Goal: Check status: Check status

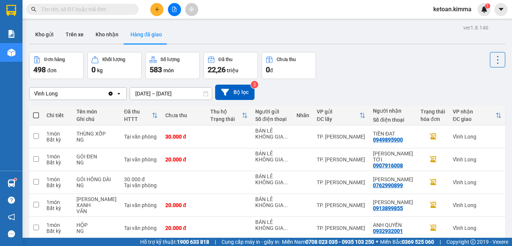
click at [75, 93] on div "Vĩnh Long" at bounding box center [69, 94] width 78 height 12
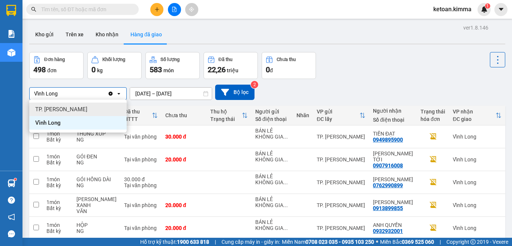
drag, startPoint x: 48, startPoint y: 108, endPoint x: 68, endPoint y: 102, distance: 20.7
click at [48, 108] on span "TP. [PERSON_NAME]" at bounding box center [61, 109] width 52 height 7
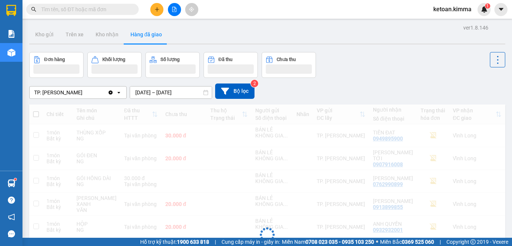
click at [150, 95] on input "[DATE] – [DATE]" at bounding box center [171, 93] width 82 height 12
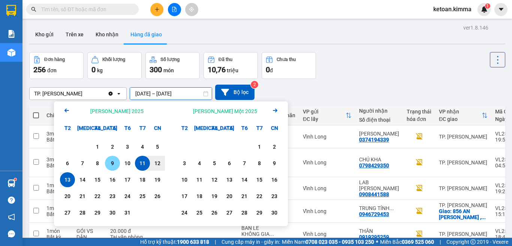
click at [111, 162] on div "9" at bounding box center [112, 163] width 10 height 9
click at [185, 93] on input "[DATE] – / /" at bounding box center [171, 94] width 82 height 12
click at [115, 165] on div "9" at bounding box center [112, 163] width 10 height 9
type input "[DATE] – [DATE]"
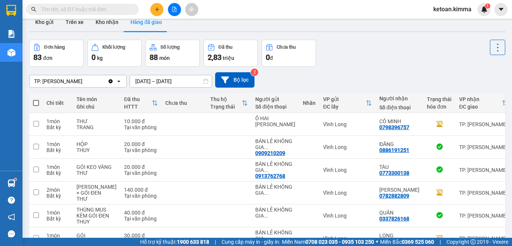
scroll to position [156, 0]
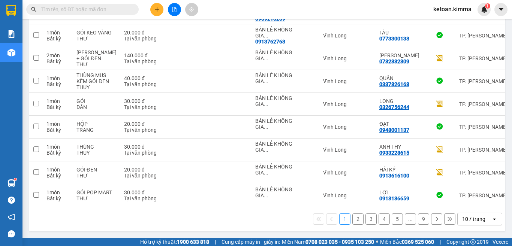
click at [476, 221] on div "10 / trang" at bounding box center [473, 218] width 23 height 7
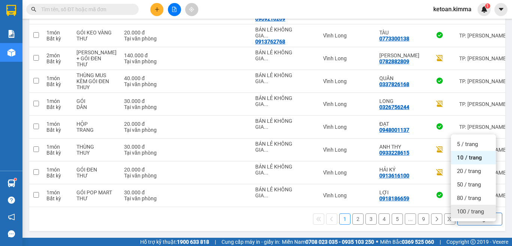
click at [462, 208] on span "100 / trang" at bounding box center [470, 211] width 27 height 7
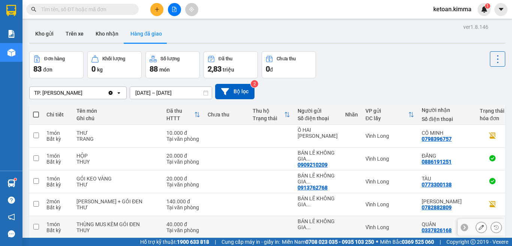
scroll to position [0, 0]
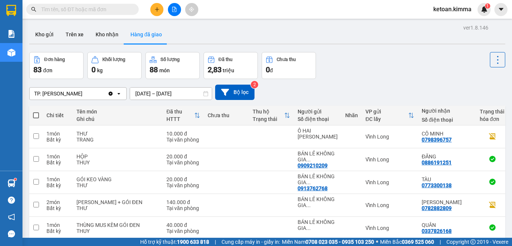
click at [85, 93] on div "TP. [PERSON_NAME]" at bounding box center [69, 94] width 78 height 12
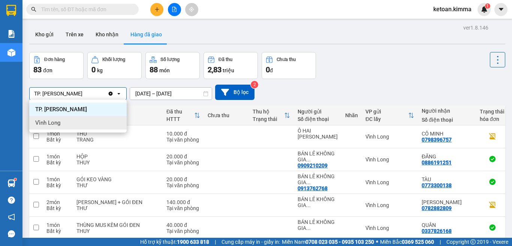
click at [40, 121] on span "Vĩnh Long" at bounding box center [47, 122] width 25 height 7
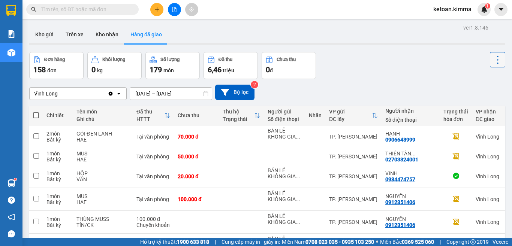
click at [492, 58] on icon at bounding box center [497, 60] width 10 height 10
click at [388, 70] on div "Đơn hàng 158 đơn [PERSON_NAME] 0 kg Số [PERSON_NAME] 179 món Đã thu 6,46 [PERSO…" at bounding box center [267, 65] width 476 height 27
click at [146, 33] on button "Hàng đã giao" at bounding box center [145, 34] width 43 height 18
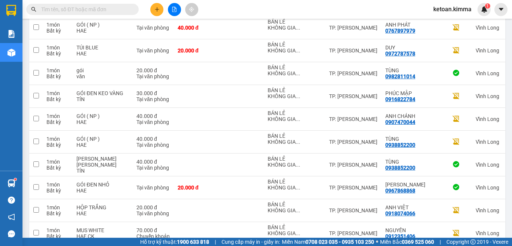
scroll to position [2255, 0]
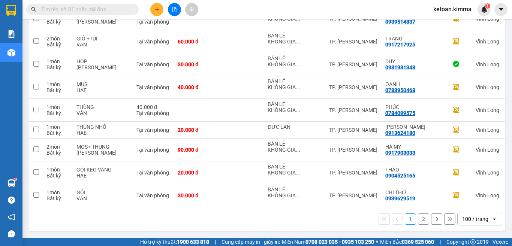
click at [418, 218] on button "2" at bounding box center [423, 219] width 11 height 11
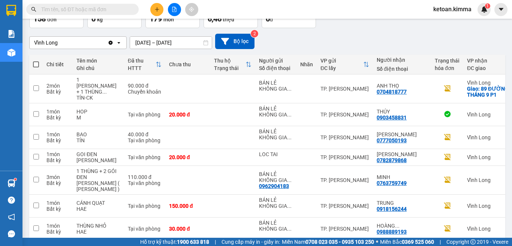
scroll to position [0, 0]
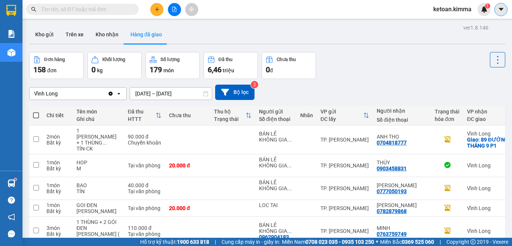
click at [501, 9] on icon "caret-down" at bounding box center [500, 9] width 4 height 3
click at [411, 64] on div "Đơn hàng 158 đơn [PERSON_NAME] 0 kg Số [PERSON_NAME] 179 món Đã thu 6,46 [PERSO…" at bounding box center [267, 65] width 476 height 27
click at [492, 57] on icon at bounding box center [497, 60] width 10 height 10
click at [369, 72] on div "Đơn hàng 158 đơn [PERSON_NAME] 0 kg Số [PERSON_NAME] 179 món Đã thu 6,46 [PERSO…" at bounding box center [267, 65] width 476 height 27
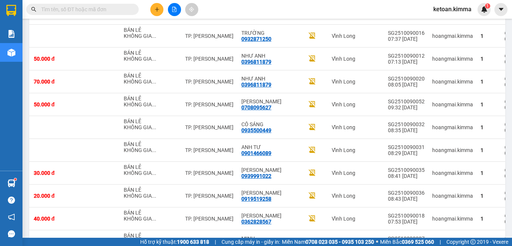
scroll to position [1253, 0]
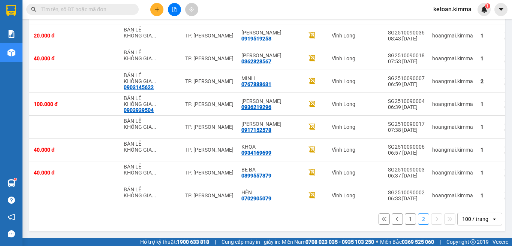
click at [405, 221] on button "1" at bounding box center [410, 219] width 11 height 11
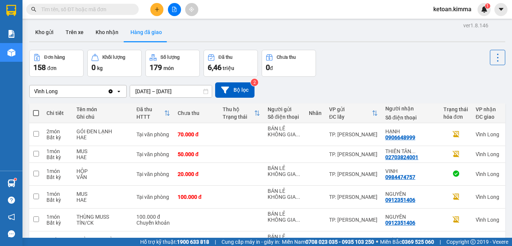
scroll to position [0, 0]
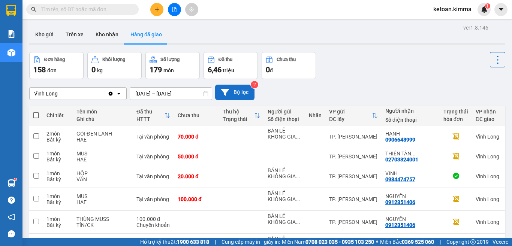
click at [241, 91] on button "Bộ lọc" at bounding box center [234, 92] width 39 height 15
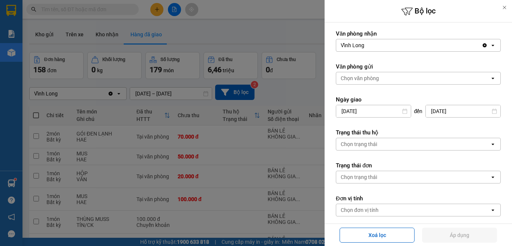
click at [289, 34] on div at bounding box center [256, 123] width 512 height 246
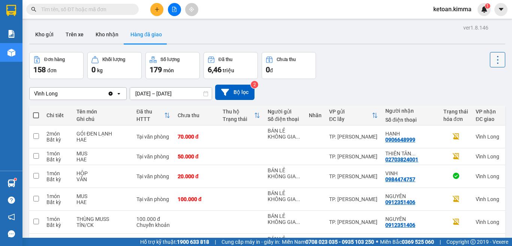
click at [493, 65] on button at bounding box center [497, 59] width 15 height 15
click at [413, 71] on div "Đơn hàng 158 đơn [PERSON_NAME] 0 kg Số [PERSON_NAME] 179 món Đã thu 6,46 [PERSO…" at bounding box center [267, 65] width 476 height 27
drag, startPoint x: 83, startPoint y: 9, endPoint x: 91, endPoint y: 15, distance: 10.7
click at [83, 8] on input "text" at bounding box center [85, 9] width 88 height 8
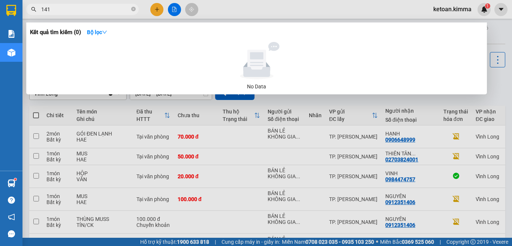
type input "141"
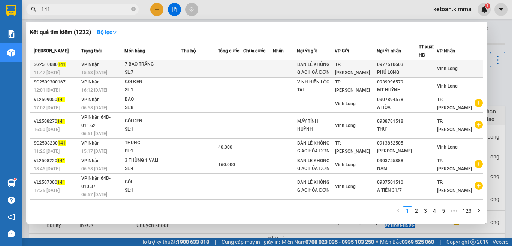
click at [354, 69] on span "TP. [PERSON_NAME]" at bounding box center [352, 68] width 35 height 13
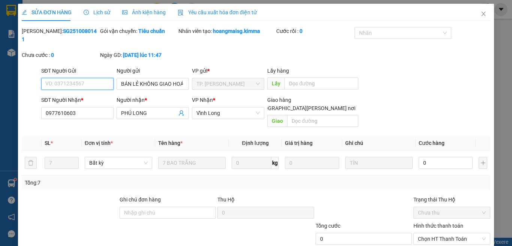
type input "BÁN LẺ KHÔNG GIAO HOÁ ĐƠN"
type input "0977610603"
type input "PHÚ LONG"
click at [213, 9] on span "Yêu cầu xuất hóa đơn điện tử" at bounding box center [217, 12] width 79 height 6
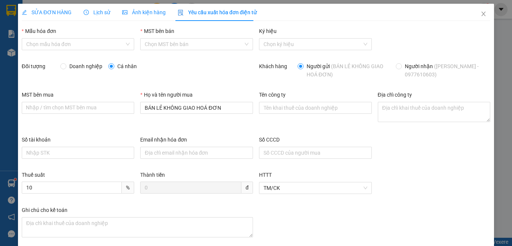
click at [97, 15] on span "Lịch sử" at bounding box center [97, 12] width 27 height 6
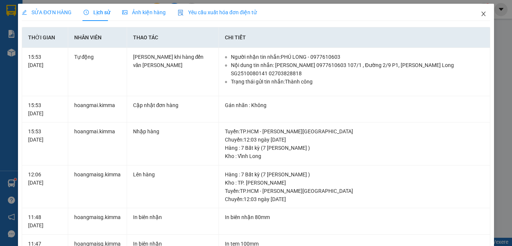
click at [480, 12] on icon "close" at bounding box center [483, 14] width 6 height 6
click at [477, 14] on div "ketoan.kimma 1" at bounding box center [458, 9] width 63 height 13
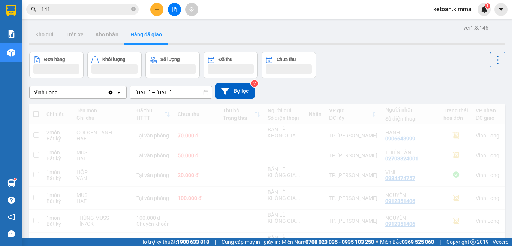
click at [163, 93] on input "[DATE] – [DATE]" at bounding box center [171, 93] width 82 height 12
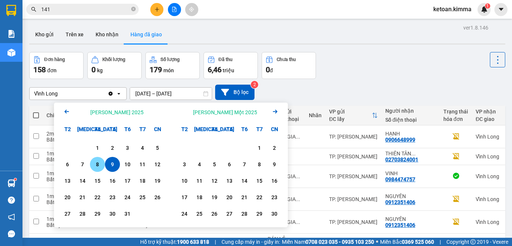
click at [101, 165] on div "8" at bounding box center [97, 164] width 10 height 9
drag, startPoint x: 197, startPoint y: 95, endPoint x: 153, endPoint y: 122, distance: 51.7
click at [197, 94] on input "[DATE] – / /" at bounding box center [171, 94] width 82 height 12
click at [97, 165] on div "8" at bounding box center [97, 164] width 10 height 9
type input "[DATE] – [DATE]"
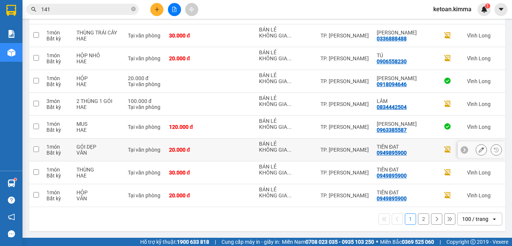
scroll to position [2225, 0]
click at [418, 221] on button "2" at bounding box center [423, 219] width 11 height 11
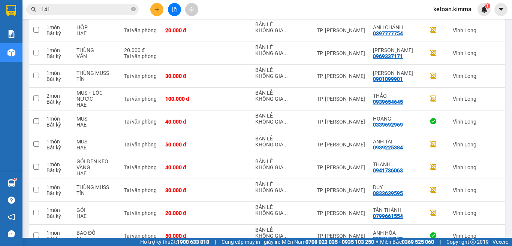
scroll to position [876, 0]
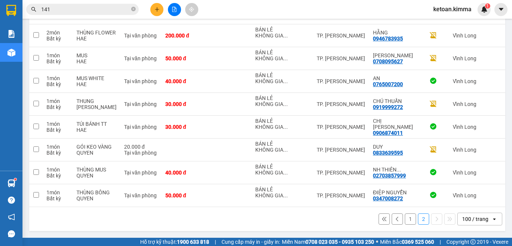
click at [405, 222] on button "1" at bounding box center [410, 219] width 11 height 11
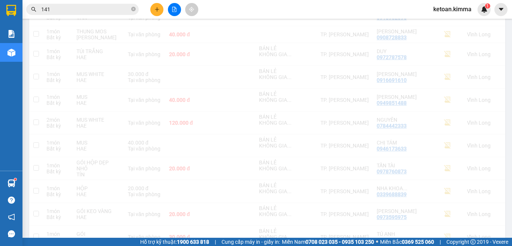
scroll to position [727, 0]
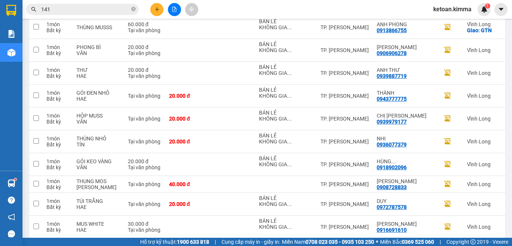
drag, startPoint x: 503, startPoint y: 245, endPoint x: 365, endPoint y: 9, distance: 273.4
click at [365, 9] on div "Kết quả [PERSON_NAME] ( 1222 ) Bộ lọc Mã ĐH Trạng thái Món hàng Thu hộ Tổng [PE…" at bounding box center [256, 9] width 512 height 19
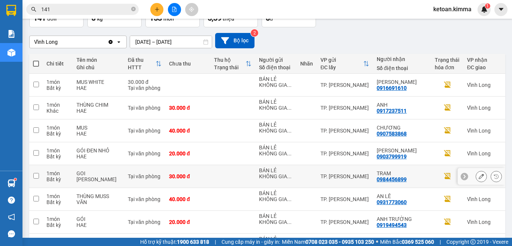
scroll to position [0, 0]
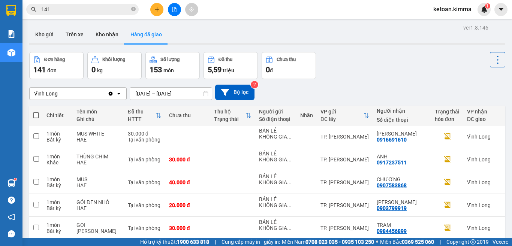
click at [84, 14] on span "141" at bounding box center [82, 9] width 112 height 11
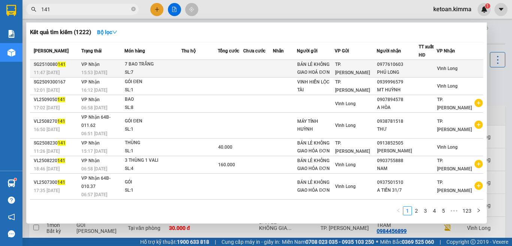
click at [150, 70] on div "SL: 7" at bounding box center [153, 73] width 56 height 8
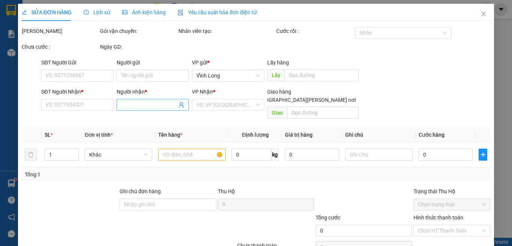
type input "BÁN LẺ KHÔNG GIAO HOÁ ĐƠN"
type input "0977610603"
type input "PHÚ LONG"
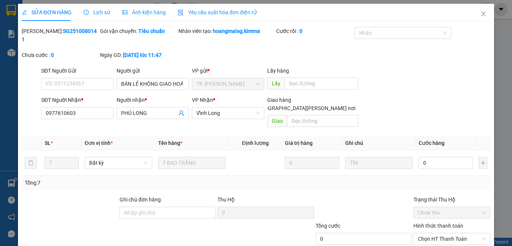
drag, startPoint x: 217, startPoint y: 11, endPoint x: 220, endPoint y: 15, distance: 4.8
click at [217, 11] on span "Yêu cầu xuất hóa đơn điện tử" at bounding box center [217, 12] width 79 height 6
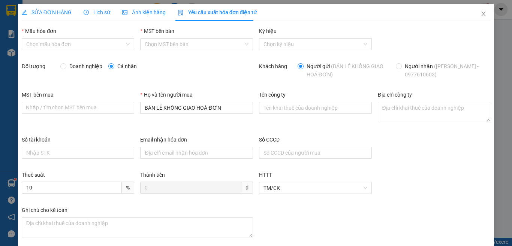
click at [198, 12] on span "Yêu cầu xuất hóa đơn điện tử" at bounding box center [217, 12] width 79 height 6
click at [198, 10] on span "Yêu cầu xuất hóa đơn điện tử" at bounding box center [217, 12] width 79 height 6
click at [449, 41] on div "[PERSON_NAME] [PERSON_NAME] [PERSON_NAME] đơn MST bên bán Chọn MST bên bán Ký […" at bounding box center [256, 44] width 474 height 35
click at [215, 12] on span "Yêu cầu xuất hóa đơn điện tử" at bounding box center [217, 12] width 79 height 6
click at [52, 14] on span "SỬA ĐƠN HÀNG" at bounding box center [47, 12] width 50 height 6
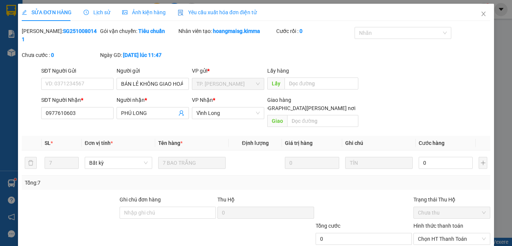
click at [91, 9] on span "Lịch sử" at bounding box center [97, 12] width 27 height 6
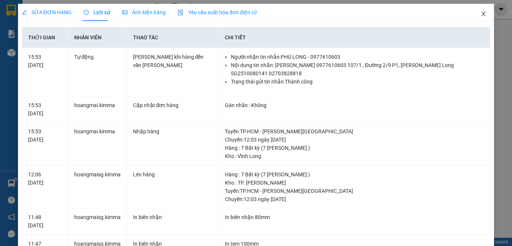
click at [480, 14] on icon "close" at bounding box center [483, 14] width 6 height 6
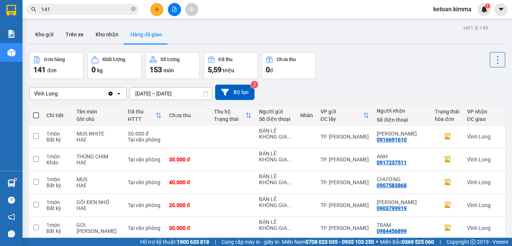
click at [90, 8] on input "141" at bounding box center [85, 9] width 88 height 8
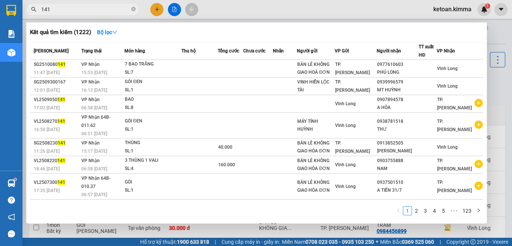
click at [79, 12] on input "141" at bounding box center [85, 9] width 88 height 8
click at [281, 3] on div at bounding box center [256, 123] width 512 height 246
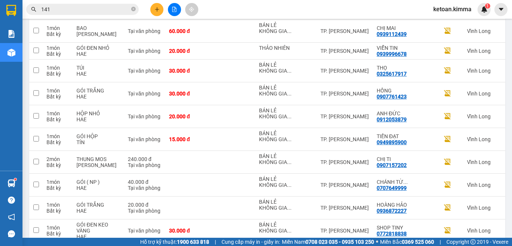
scroll to position [2225, 0]
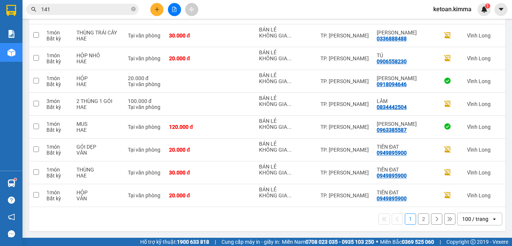
click at [418, 220] on button "2" at bounding box center [423, 219] width 11 height 11
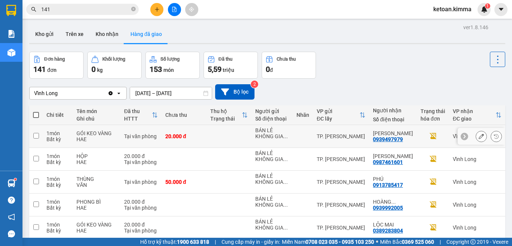
scroll to position [0, 0]
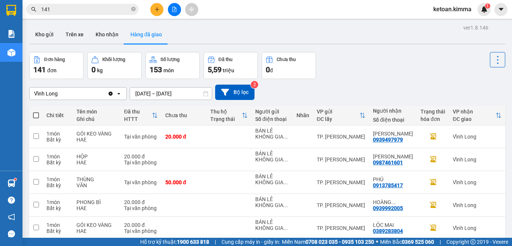
click at [64, 10] on input "141" at bounding box center [85, 9] width 88 height 8
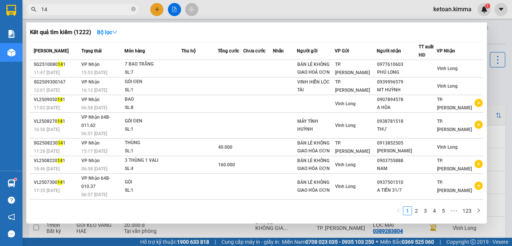
type input "1"
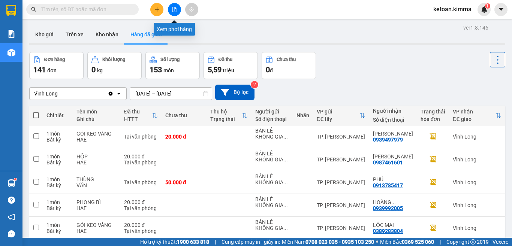
click at [178, 9] on button at bounding box center [174, 9] width 13 height 13
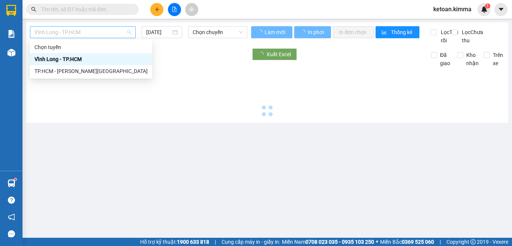
click at [90, 33] on span "Vĩnh Long - TP.HCM" at bounding box center [82, 32] width 97 height 11
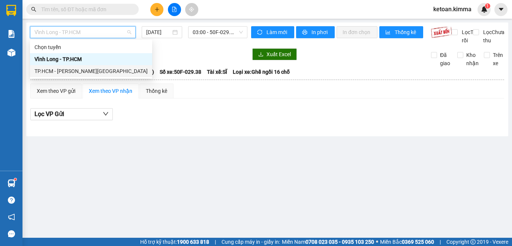
drag, startPoint x: 48, startPoint y: 69, endPoint x: 61, endPoint y: 66, distance: 13.9
click at [48, 69] on div "TP.HCM - [PERSON_NAME][GEOGRAPHIC_DATA]" at bounding box center [90, 71] width 113 height 8
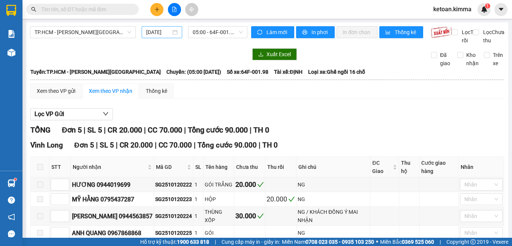
click at [173, 33] on div "[DATE]" at bounding box center [161, 32] width 31 height 8
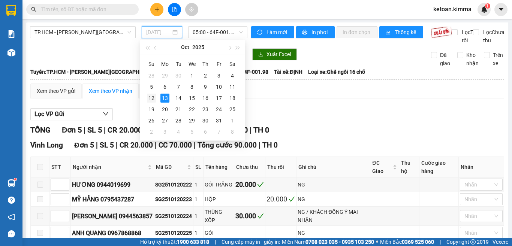
click at [150, 97] on div "12" at bounding box center [151, 98] width 9 height 9
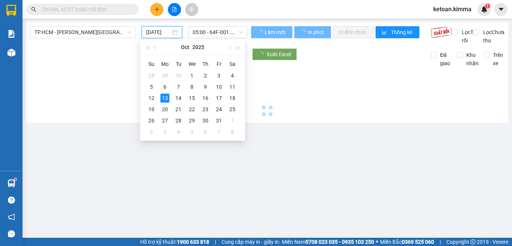
scroll to position [0, 2]
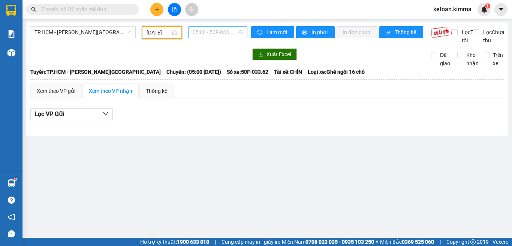
click at [242, 33] on span "05:00 - 50F-033.62" at bounding box center [218, 32] width 50 height 11
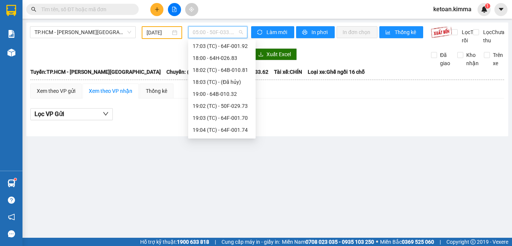
scroll to position [312, 0]
click at [229, 130] on div "19:05 (TC) - 64F-001.79" at bounding box center [222, 131] width 58 height 8
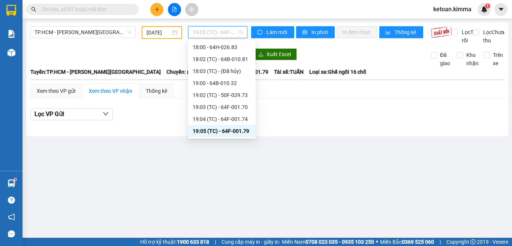
click at [239, 32] on span "19:05 (TC) - 64F-001.79" at bounding box center [218, 32] width 50 height 11
click at [226, 117] on div "19:04 (TC) - 64F-001.74" at bounding box center [222, 119] width 58 height 8
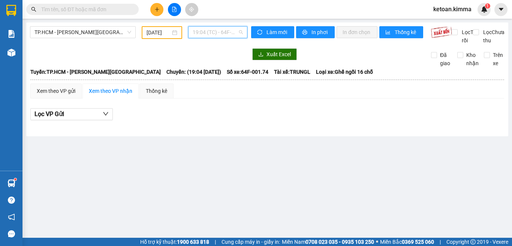
click at [241, 31] on span "19:04 (TC) - 64F-001.74" at bounding box center [218, 32] width 50 height 11
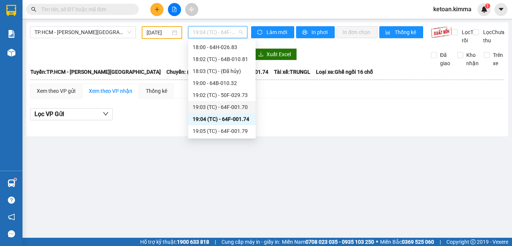
click at [228, 108] on div "19:03 (TC) - 64F-001.70" at bounding box center [222, 107] width 58 height 8
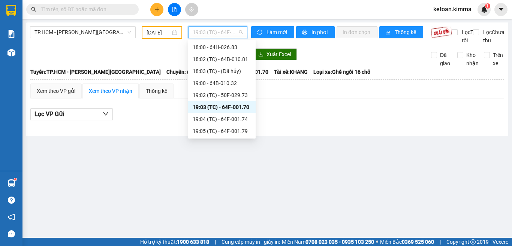
click at [239, 33] on span "19:03 (TC) - 64F-001.70" at bounding box center [218, 32] width 50 height 11
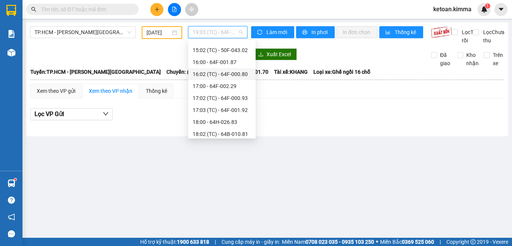
click at [232, 74] on div "16:02 (TC) - 64F-000.80" at bounding box center [222, 74] width 58 height 8
click at [240, 32] on span "16:02 (TC) - 64F-000.80" at bounding box center [218, 32] width 50 height 11
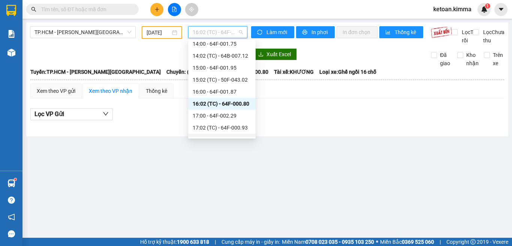
scroll to position [203, 0]
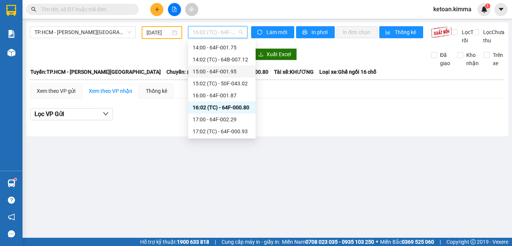
click at [226, 68] on div "15:00 - 64F-001.95" at bounding box center [222, 71] width 58 height 8
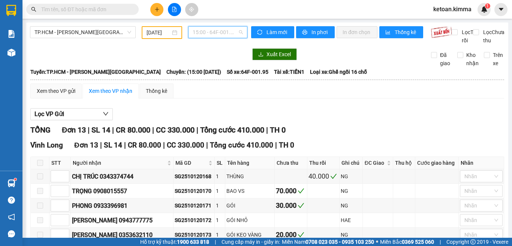
drag, startPoint x: 239, startPoint y: 31, endPoint x: 240, endPoint y: 37, distance: 6.1
click at [239, 31] on span "15:00 - 64F-001.95" at bounding box center [218, 32] width 50 height 11
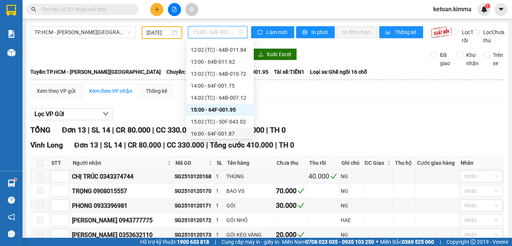
scroll to position [156, 0]
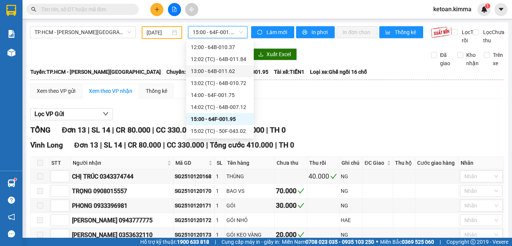
click at [169, 33] on div "[DATE]" at bounding box center [162, 32] width 31 height 8
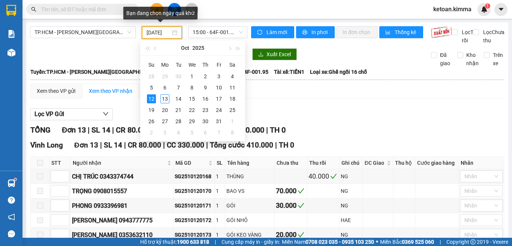
scroll to position [0, 0]
click at [174, 30] on div "[DATE]" at bounding box center [162, 32] width 31 height 8
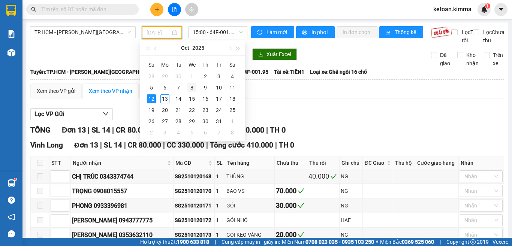
click at [192, 88] on div "8" at bounding box center [191, 87] width 9 height 9
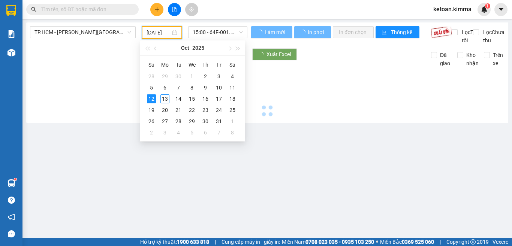
scroll to position [0, 3]
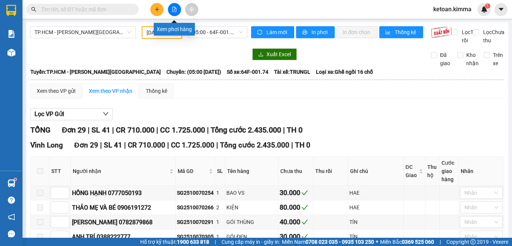
click at [172, 8] on icon "file-add" at bounding box center [174, 9] width 5 height 5
click at [174, 10] on icon "file-add" at bounding box center [174, 9] width 4 height 5
click at [160, 31] on input "[DATE]" at bounding box center [159, 32] width 24 height 8
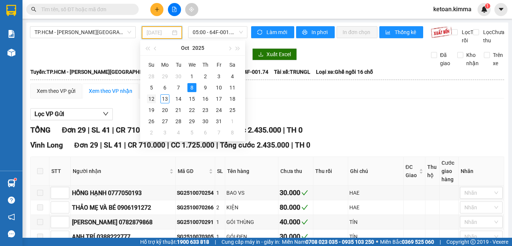
click at [152, 97] on div "12" at bounding box center [151, 98] width 9 height 9
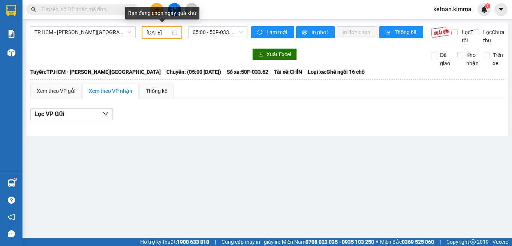
click at [175, 33] on div "[DATE]" at bounding box center [162, 32] width 31 height 8
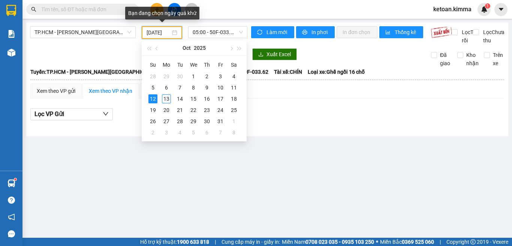
scroll to position [0, 3]
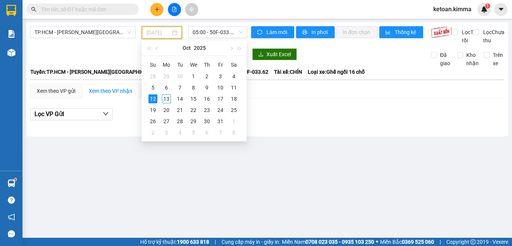
type input "[DATE]"
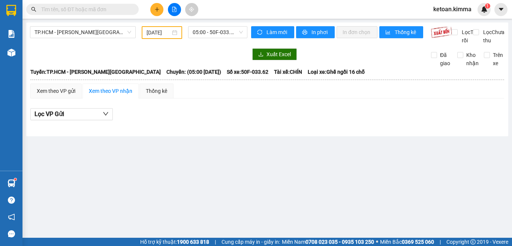
scroll to position [0, 0]
click at [301, 181] on main "TP.HCM - [PERSON_NAME] Long [DATE] 05:00 - 50F-033.62 [PERSON_NAME] mới In phơi…" at bounding box center [256, 119] width 512 height 238
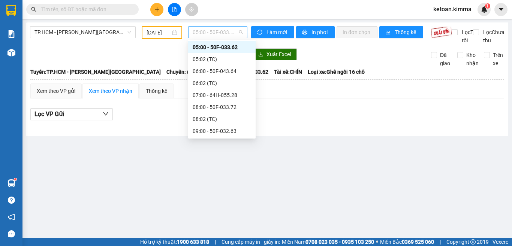
click at [233, 28] on span "05:00 - 50F-033.62" at bounding box center [218, 32] width 50 height 11
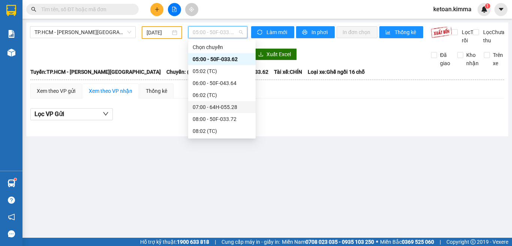
click at [229, 109] on div "07:00 - 64H-055.28" at bounding box center [222, 107] width 58 height 8
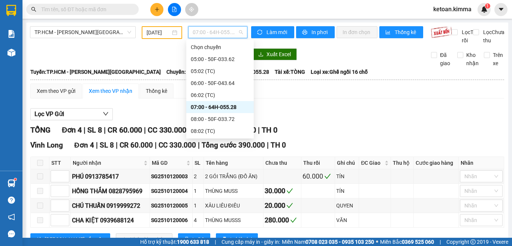
click at [226, 28] on span "07:00 - 64H-055.28" at bounding box center [218, 32] width 50 height 11
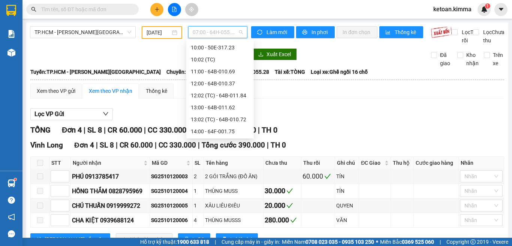
scroll to position [123, 0]
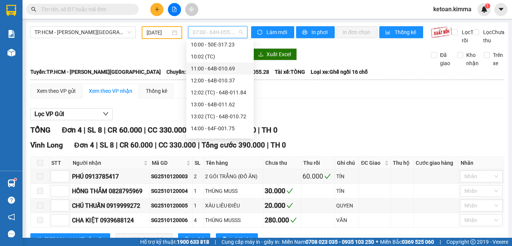
click at [224, 70] on div "11:00 - 64B-010.69" at bounding box center [220, 68] width 58 height 8
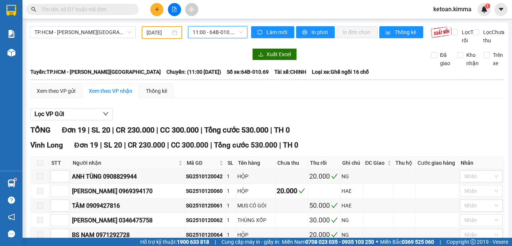
click at [232, 30] on span "11:00 - 64B-010.69" at bounding box center [218, 32] width 50 height 11
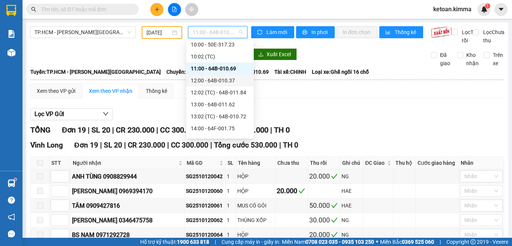
click at [226, 80] on div "12:00 - 64B-010.37" at bounding box center [220, 80] width 58 height 8
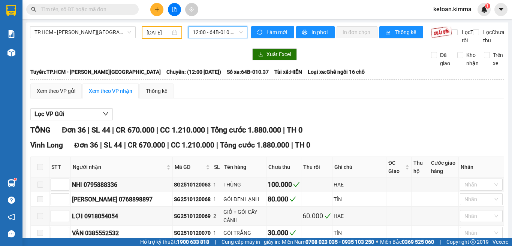
click at [208, 30] on span "12:00 - 64B-010.37" at bounding box center [218, 32] width 50 height 11
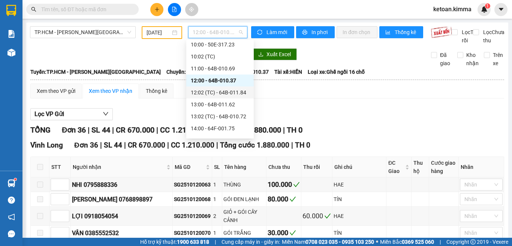
click at [234, 92] on div "12:02 (TC) - 64B-011.84" at bounding box center [220, 92] width 58 height 8
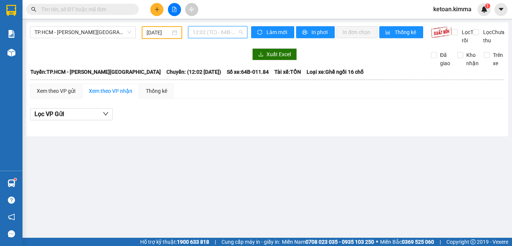
click at [237, 36] on span "12:02 (TC) - 64B-011.84" at bounding box center [218, 32] width 50 height 11
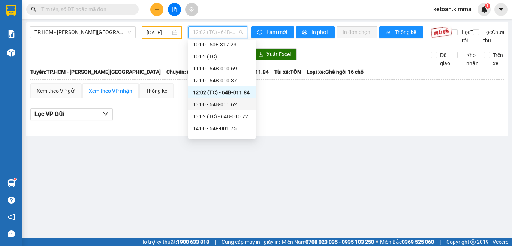
click at [227, 103] on div "13:00 - 64B-011.62" at bounding box center [222, 104] width 58 height 8
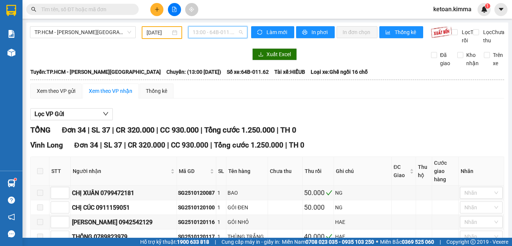
click at [239, 31] on span "13:00 - 64B-011.62" at bounding box center [218, 32] width 50 height 11
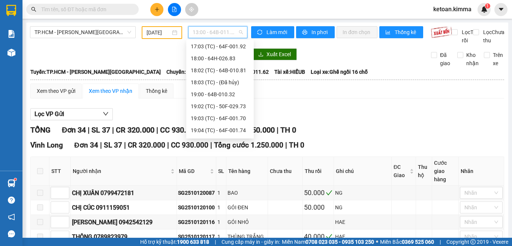
scroll to position [312, 0]
click at [227, 132] on div "19:05 (TC) - 64F-001.79" at bounding box center [220, 131] width 58 height 8
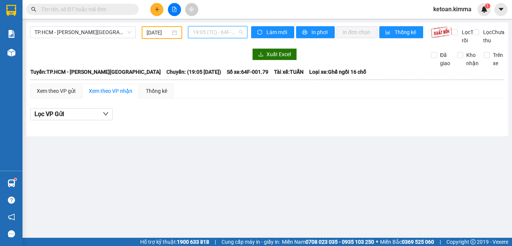
click at [243, 30] on span "19:05 (TC) - 64F-001.79" at bounding box center [218, 32] width 50 height 11
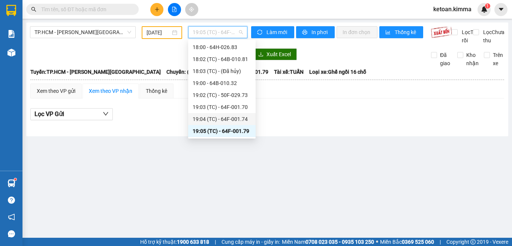
click at [236, 118] on div "19:04 (TC) - 64F-001.74" at bounding box center [222, 119] width 58 height 8
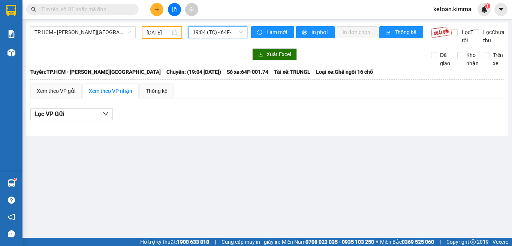
click at [239, 30] on span "19:04 (TC) - 64F-001.74" at bounding box center [218, 32] width 50 height 11
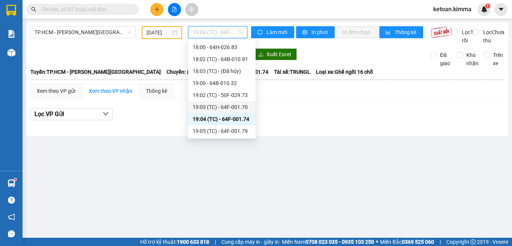
click at [234, 105] on div "19:03 (TC) - 64F-001.70" at bounding box center [222, 107] width 58 height 8
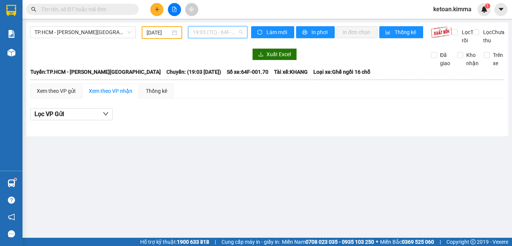
drag, startPoint x: 241, startPoint y: 34, endPoint x: 241, endPoint y: 39, distance: 5.2
click at [240, 33] on span "19:03 (TC) - 64F-001.70" at bounding box center [218, 32] width 50 height 11
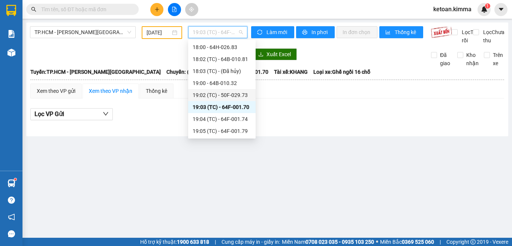
click at [238, 92] on div "19:02 (TC) - 50F-029.73" at bounding box center [222, 95] width 58 height 8
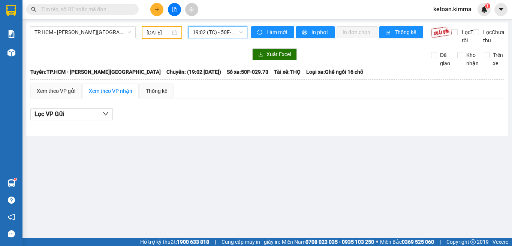
click at [240, 31] on span "19:02 (TC) - 50F-029.73" at bounding box center [218, 32] width 50 height 11
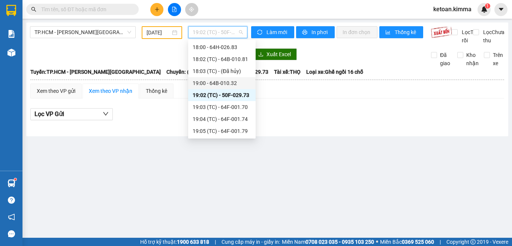
click at [232, 84] on div "19:00 - 64B-010.32" at bounding box center [222, 83] width 58 height 8
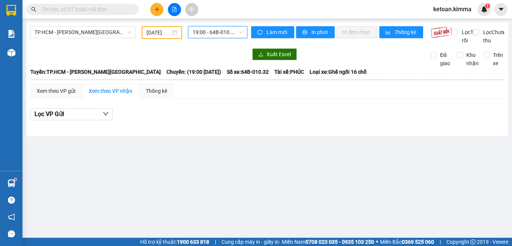
click at [241, 33] on span "19:00 - 64B-010.32" at bounding box center [218, 32] width 50 height 11
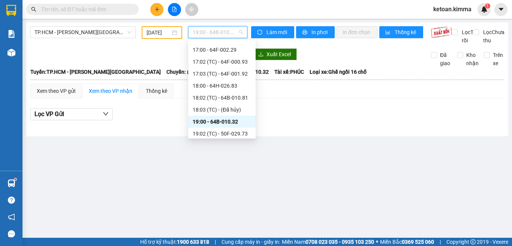
scroll to position [262, 0]
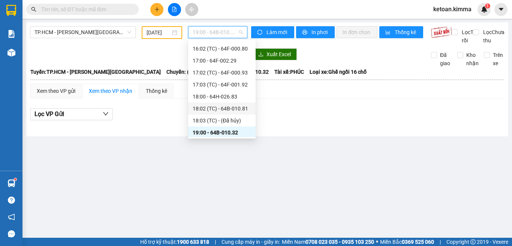
click at [236, 110] on div "18:02 (TC) - 64B-010.81" at bounding box center [222, 109] width 58 height 8
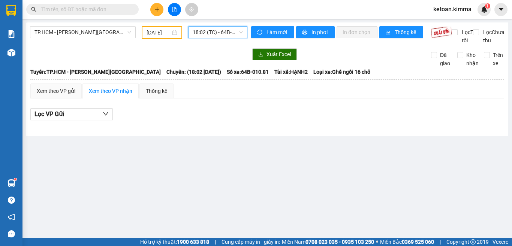
click at [229, 33] on span "18:02 (TC) - 64B-010.81" at bounding box center [218, 32] width 50 height 11
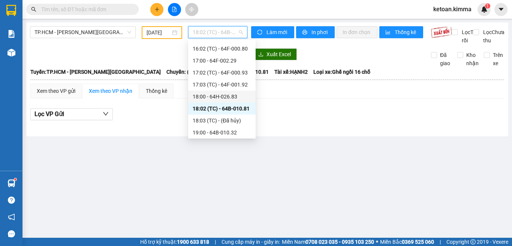
click at [223, 97] on div "18:00 - 64H-026.83" at bounding box center [222, 97] width 58 height 8
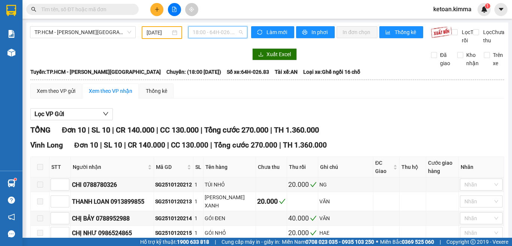
click at [231, 34] on span "18:00 - 64H-026.83" at bounding box center [218, 32] width 50 height 11
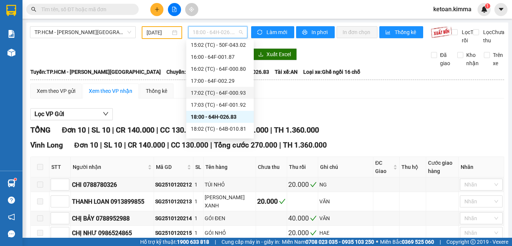
scroll to position [238, 0]
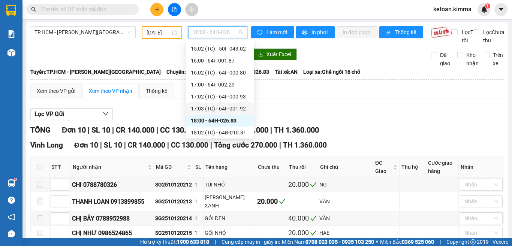
click at [230, 108] on div "17:03 (TC) - 64F-001.92" at bounding box center [220, 109] width 58 height 8
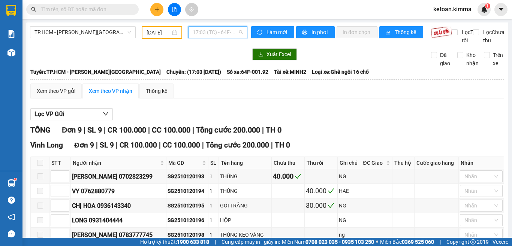
click at [240, 33] on span "17:03 (TC) - 64F-001.92" at bounding box center [218, 32] width 50 height 11
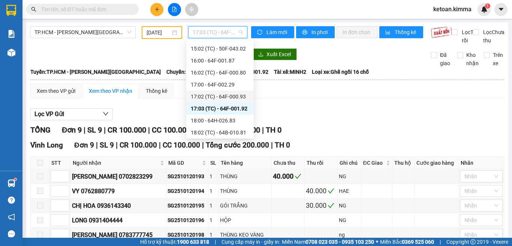
click at [235, 99] on div "17:02 (TC) - 64F-000.93" at bounding box center [220, 97] width 58 height 8
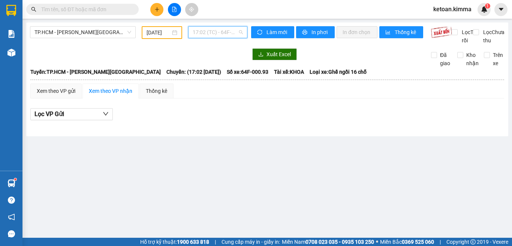
click at [233, 33] on span "17:02 (TC) - 64F-000.93" at bounding box center [218, 32] width 50 height 11
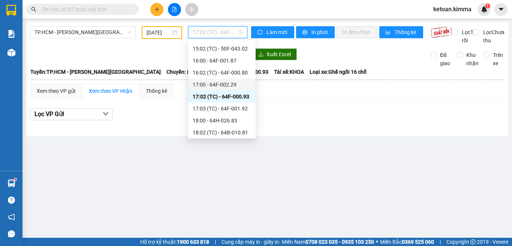
click at [223, 84] on div "17:00 - 64F-002.29" at bounding box center [222, 85] width 58 height 8
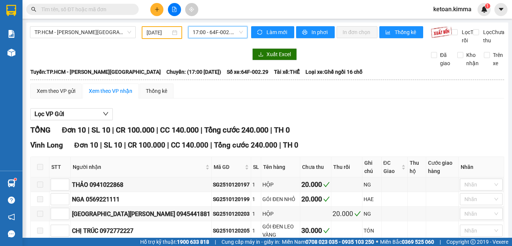
click at [227, 34] on span "17:00 - 64F-002.29" at bounding box center [218, 32] width 50 height 11
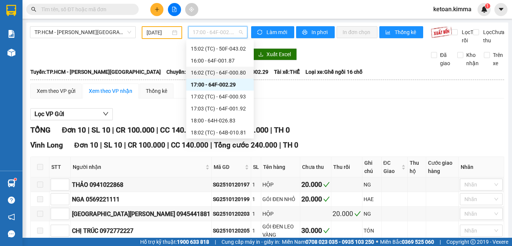
click at [238, 71] on div "16:02 (TC) - 64F-000.80" at bounding box center [220, 73] width 58 height 8
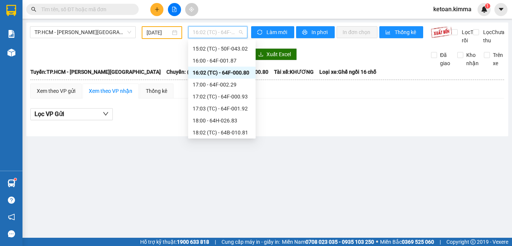
click at [233, 31] on span "16:02 (TC) - 64F-000.80" at bounding box center [218, 32] width 50 height 11
click at [228, 61] on div "16:00 - 64F-001.87" at bounding box center [222, 61] width 58 height 8
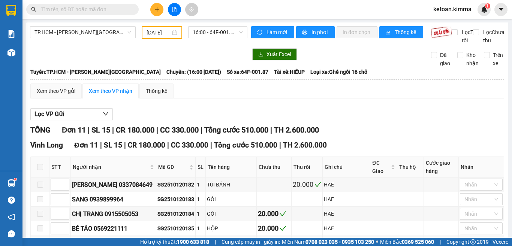
click at [366, 67] on div "Xuất Excel Đã giao Kho nhận Trên xe" at bounding box center [267, 57] width 474 height 19
click at [233, 30] on span "16:00 - 64F-001.87" at bounding box center [218, 32] width 50 height 11
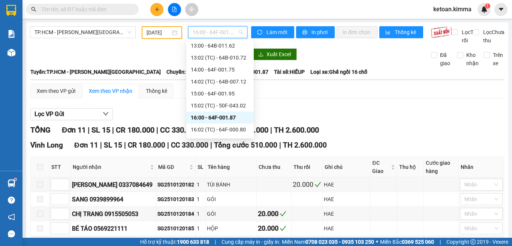
scroll to position [178, 0]
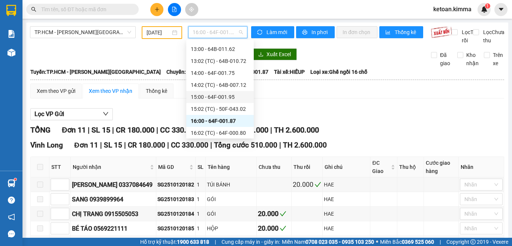
click at [223, 95] on div "15:00 - 64F-001.95" at bounding box center [220, 97] width 58 height 8
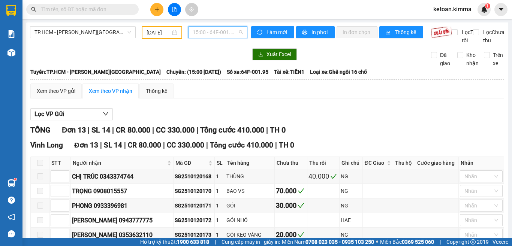
click at [238, 32] on span "15:00 - 64F-001.95" at bounding box center [218, 32] width 50 height 11
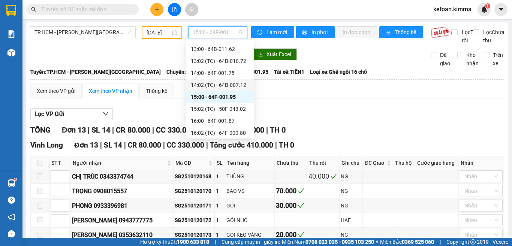
click at [232, 86] on div "14:02 (TC) - 64B-007.12" at bounding box center [220, 85] width 58 height 8
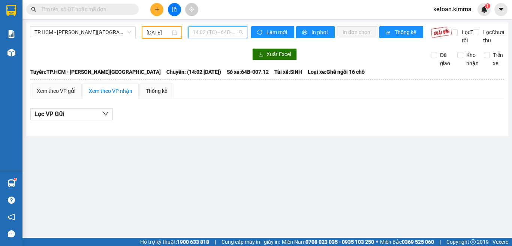
click at [242, 33] on span "14:02 (TC) - 64B-007.12" at bounding box center [218, 32] width 50 height 11
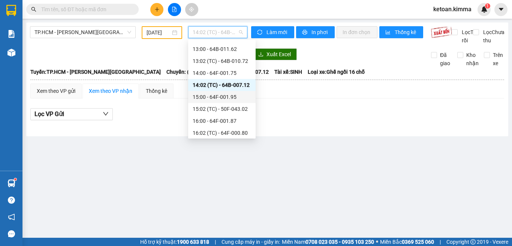
click at [228, 100] on div "15:00 - 64F-001.95" at bounding box center [222, 97] width 58 height 8
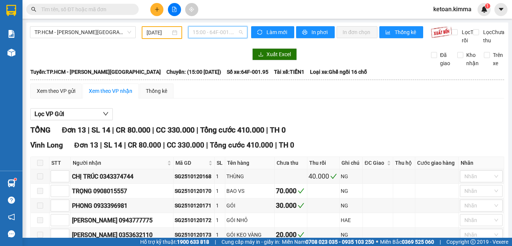
click at [234, 31] on span "15:00 - 64F-001.95" at bounding box center [218, 32] width 50 height 11
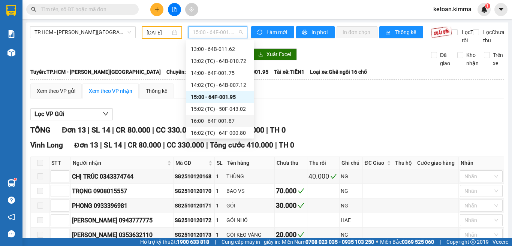
click at [230, 120] on div "16:00 - 64F-001.87" at bounding box center [220, 121] width 58 height 8
